Goal: Transaction & Acquisition: Purchase product/service

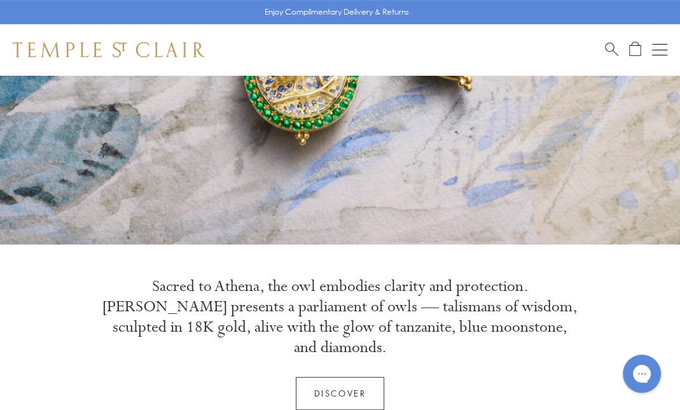
drag, startPoint x: 658, startPoint y: 53, endPoint x: 654, endPoint y: 59, distance: 7.4
click at [658, 53] on button "Open navigation" at bounding box center [659, 49] width 15 height 15
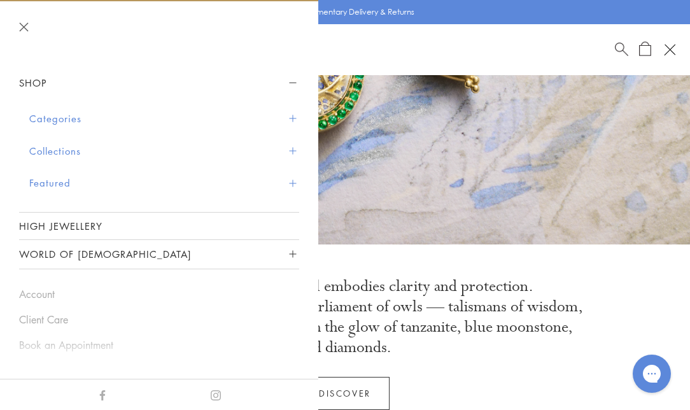
click at [104, 124] on button "Categories" at bounding box center [164, 118] width 270 height 32
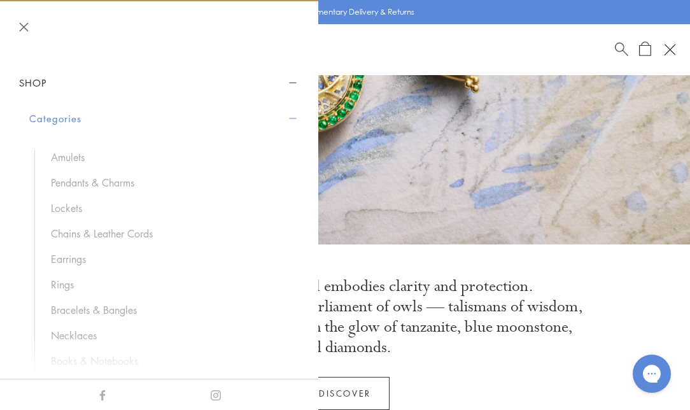
click at [73, 259] on link "Earrings" at bounding box center [169, 259] width 236 height 14
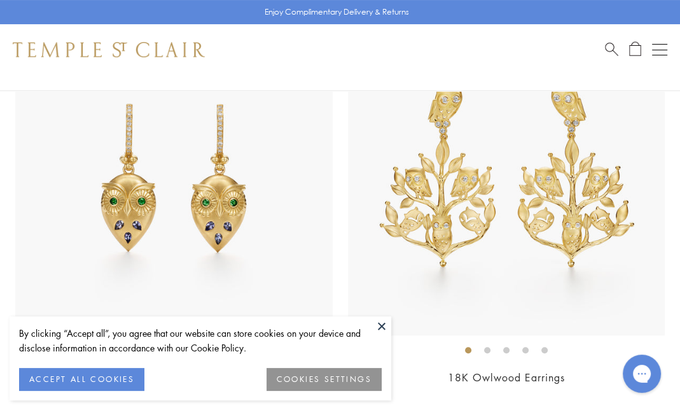
scroll to position [218, 0]
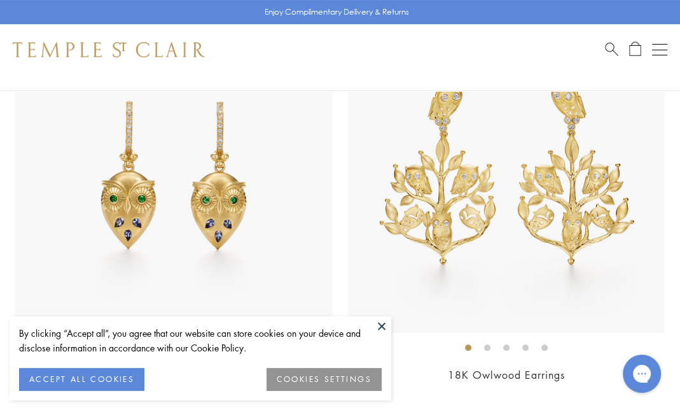
click at [382, 327] on button at bounding box center [381, 325] width 19 height 19
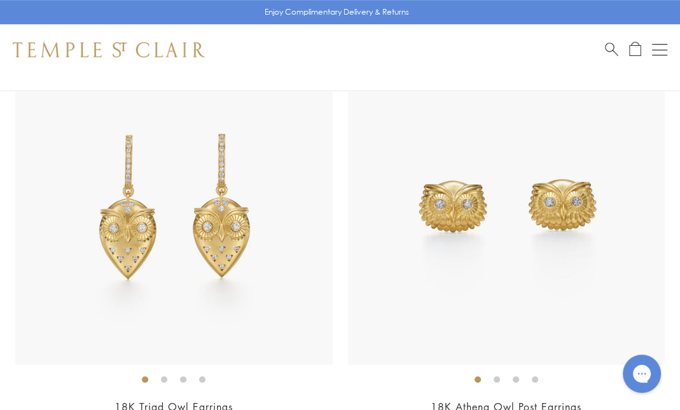
scroll to position [642, 0]
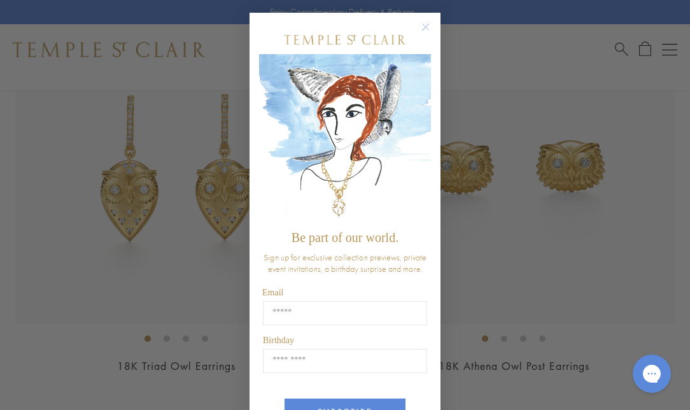
drag, startPoint x: 684, startPoint y: 51, endPoint x: 679, endPoint y: 93, distance: 42.2
drag, startPoint x: 419, startPoint y: 25, endPoint x: 572, endPoint y: 77, distance: 160.8
click at [420, 25] on circle "Close dialog" at bounding box center [425, 27] width 15 height 15
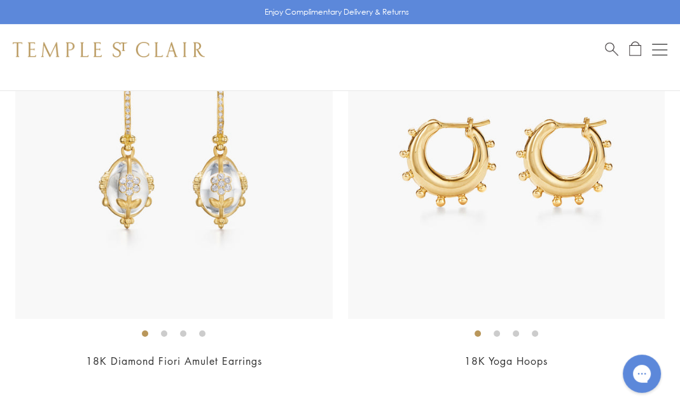
scroll to position [6509, 0]
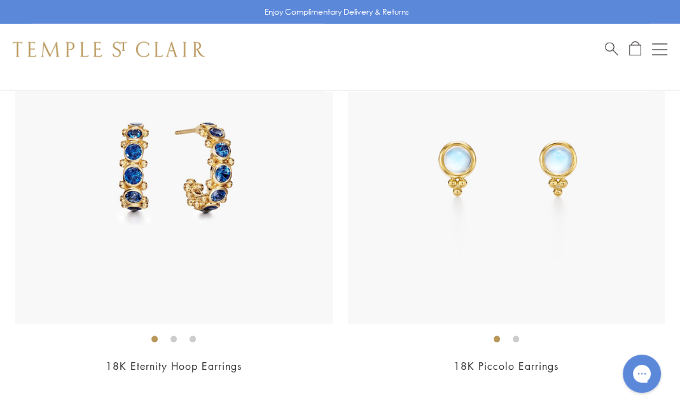
drag, startPoint x: 681, startPoint y: 278, endPoint x: 42, endPoint y: 3, distance: 695.7
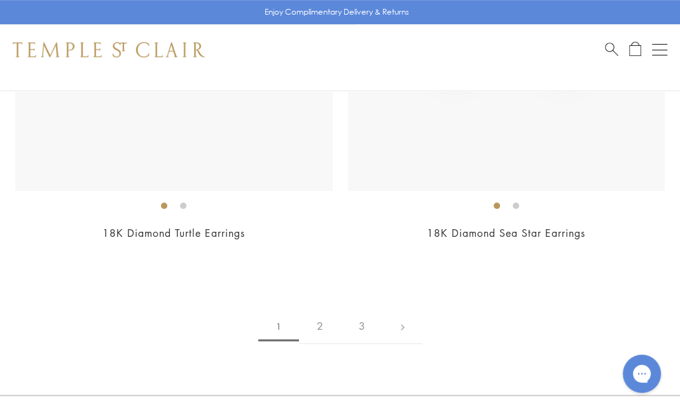
scroll to position [10804, 0]
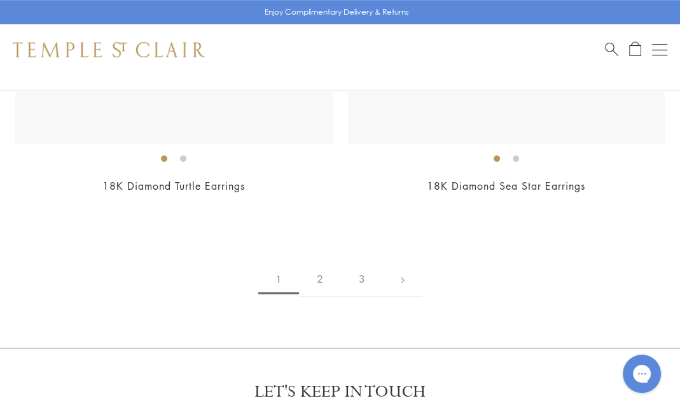
click at [312, 282] on link "2" at bounding box center [320, 279] width 42 height 35
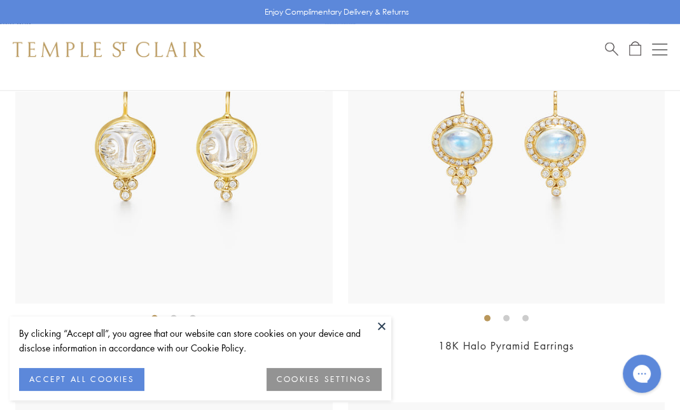
scroll to position [2331, 0]
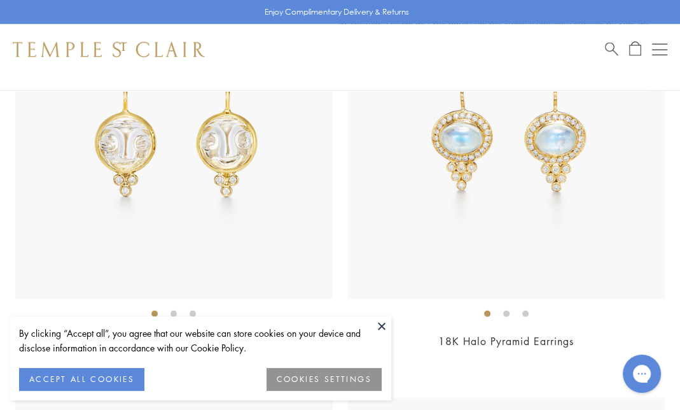
click at [382, 323] on button at bounding box center [381, 325] width 19 height 19
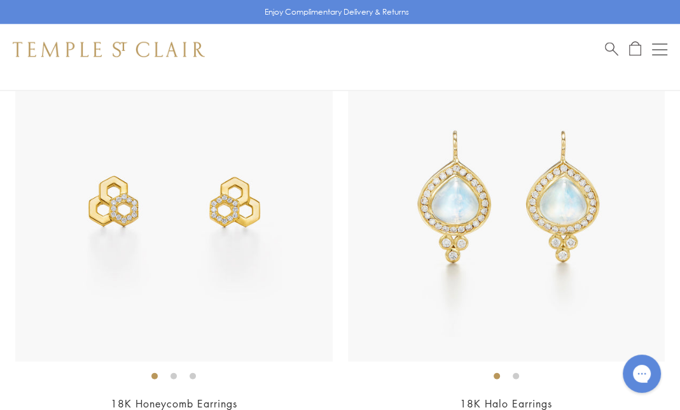
scroll to position [5386, 0]
